Goal: Navigation & Orientation: Find specific page/section

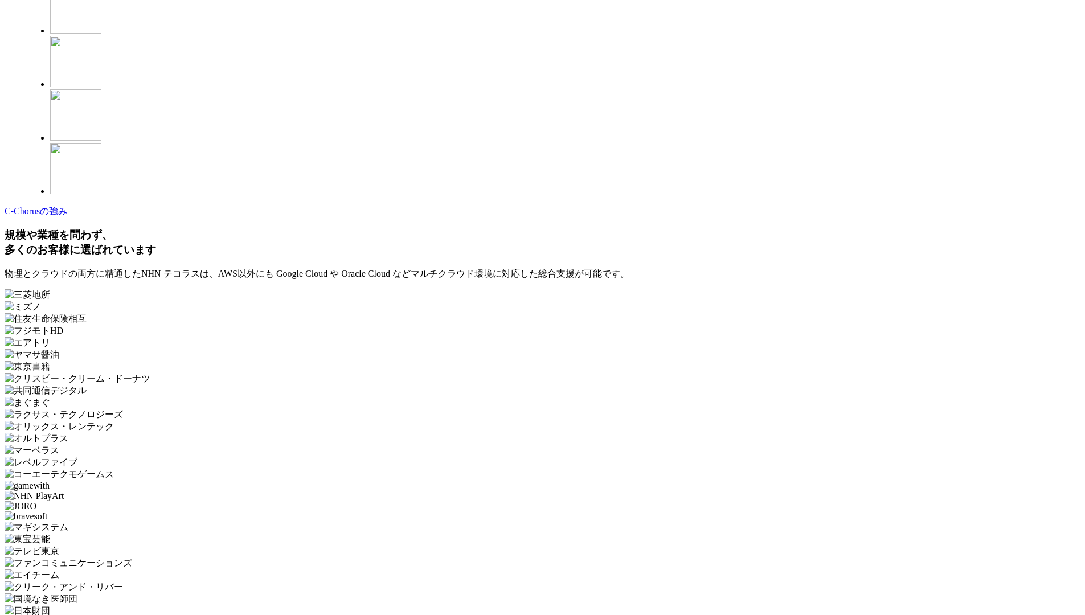
scroll to position [3322, 0]
